Goal: Navigation & Orientation: Find specific page/section

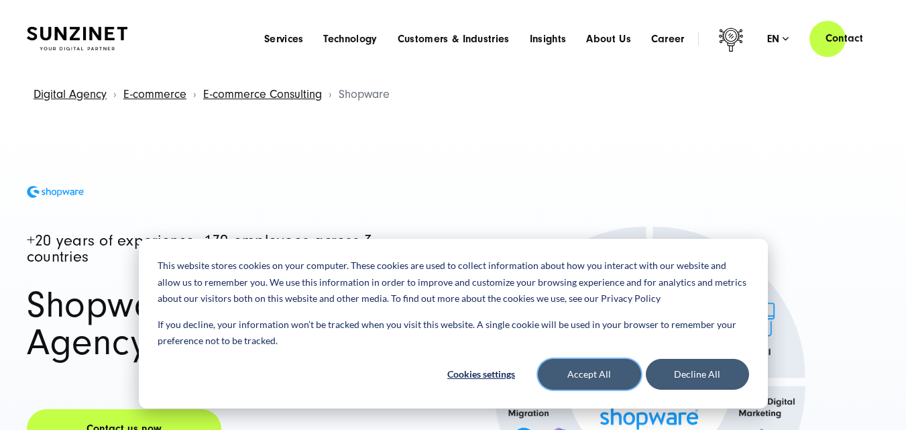
click at [579, 379] on button "Accept All" at bounding box center [589, 374] width 103 height 31
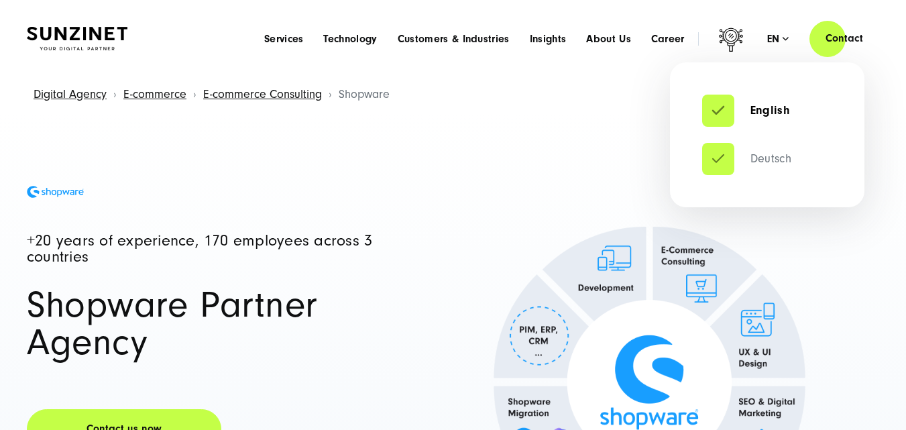
click at [775, 160] on link "Deutsch" at bounding box center [746, 158] width 89 height 13
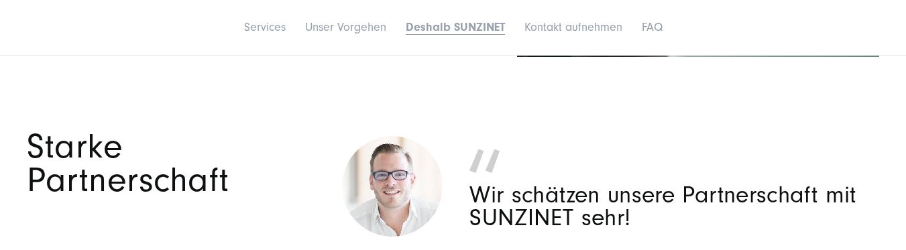
scroll to position [7067, 0]
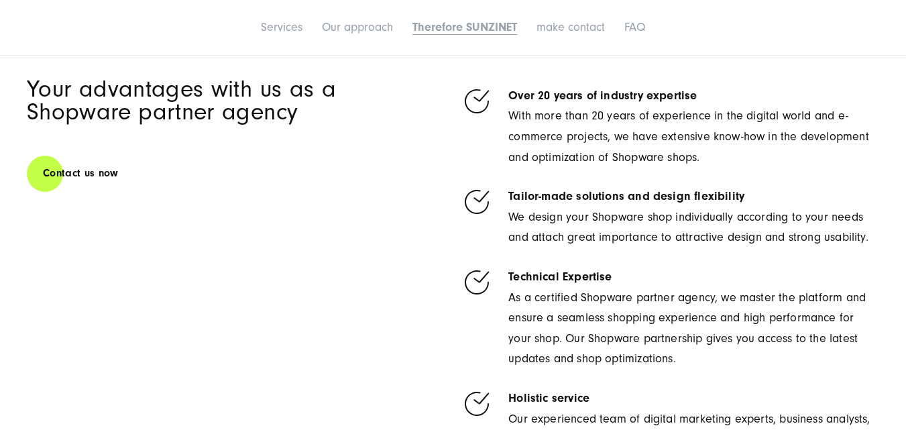
scroll to position [7056, 0]
